Goal: Navigation & Orientation: Find specific page/section

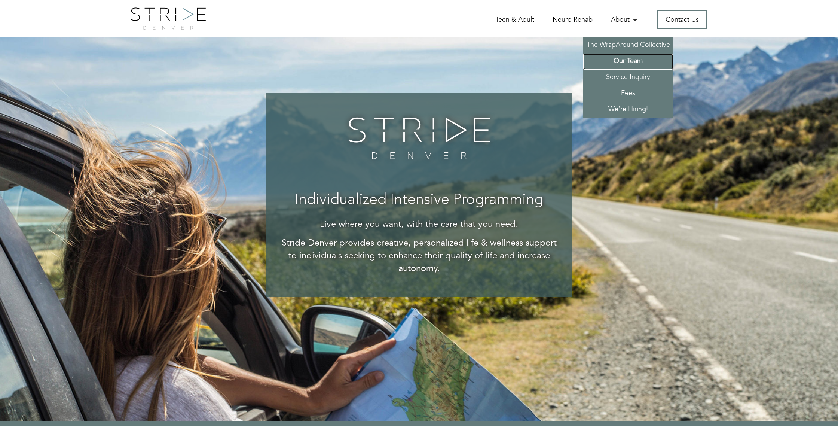
click at [625, 60] on link "Our Team" at bounding box center [629, 62] width 90 height 16
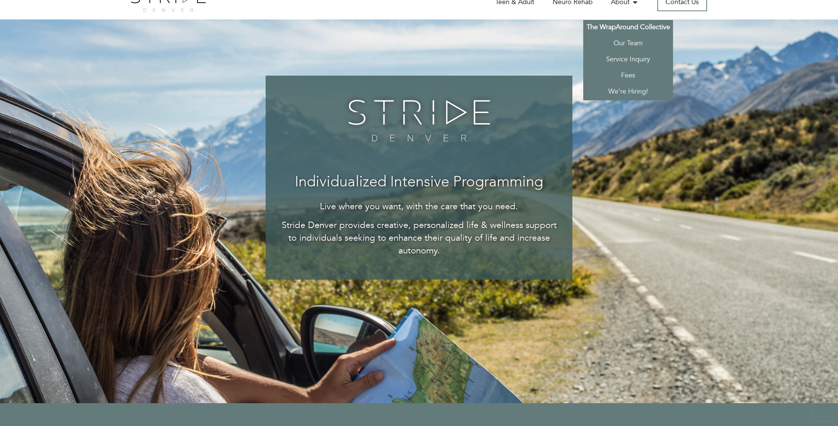
scroll to position [18, 0]
click at [615, 26] on link "The WrapAround Collective" at bounding box center [629, 27] width 90 height 16
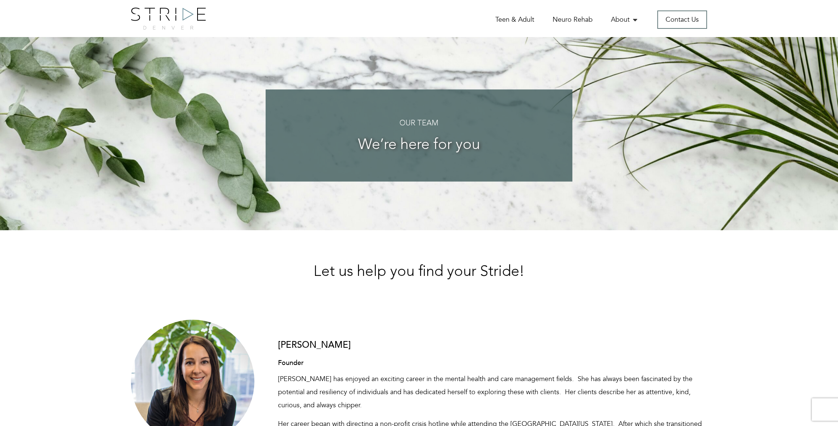
click at [625, 60] on div "Our Team We’re here for you" at bounding box center [419, 133] width 588 height 193
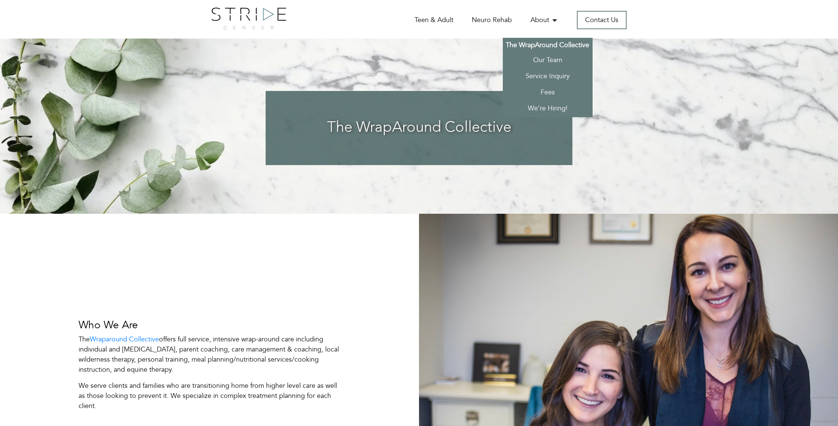
click at [554, 44] on link "The WrapAround Collective" at bounding box center [548, 45] width 90 height 15
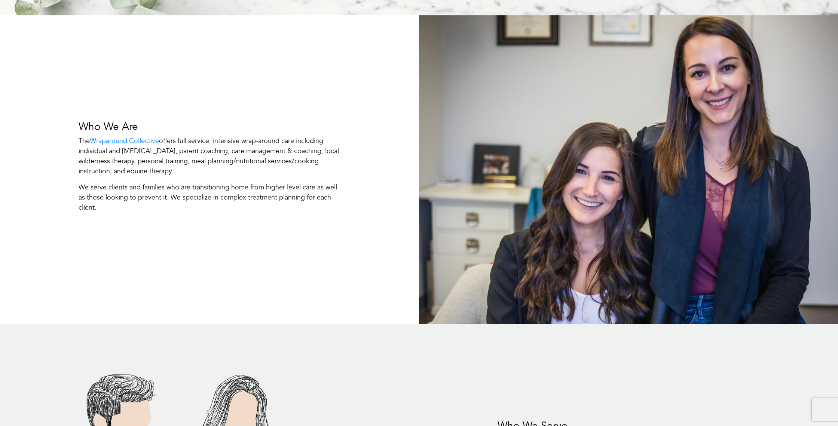
scroll to position [267, 0]
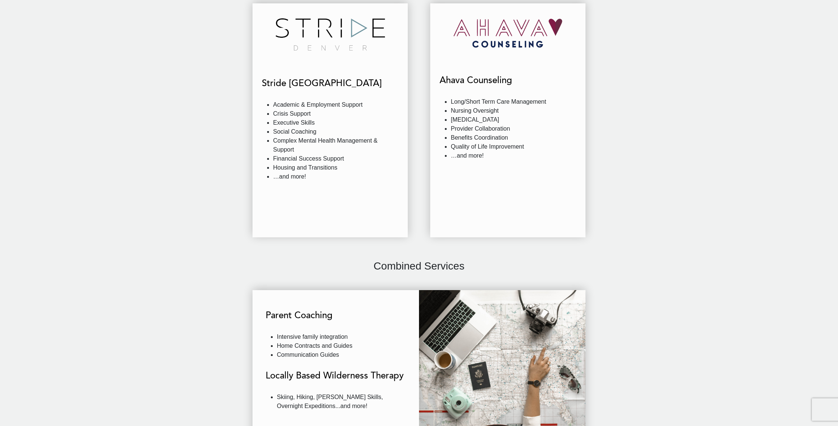
scroll to position [940, 0]
